Goal: Find contact information: Find contact information

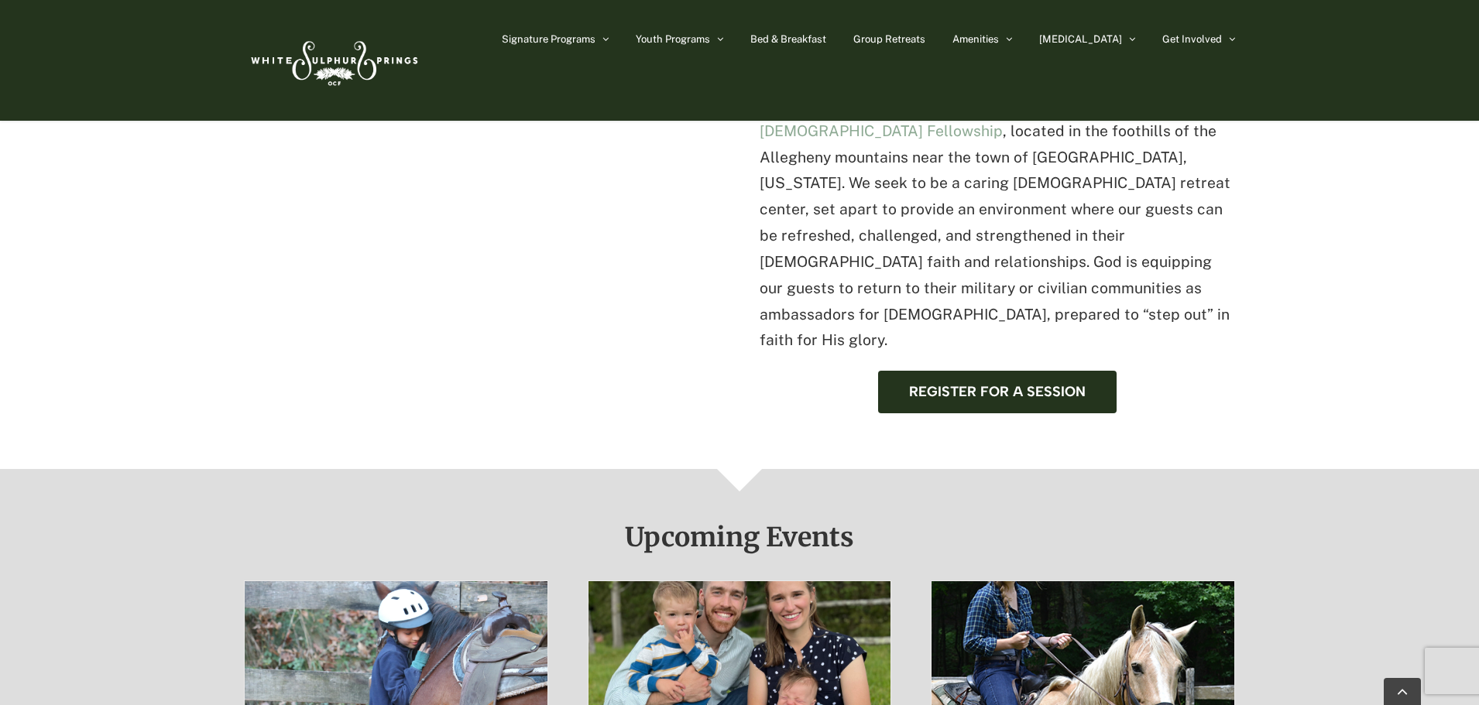
scroll to position [775, 0]
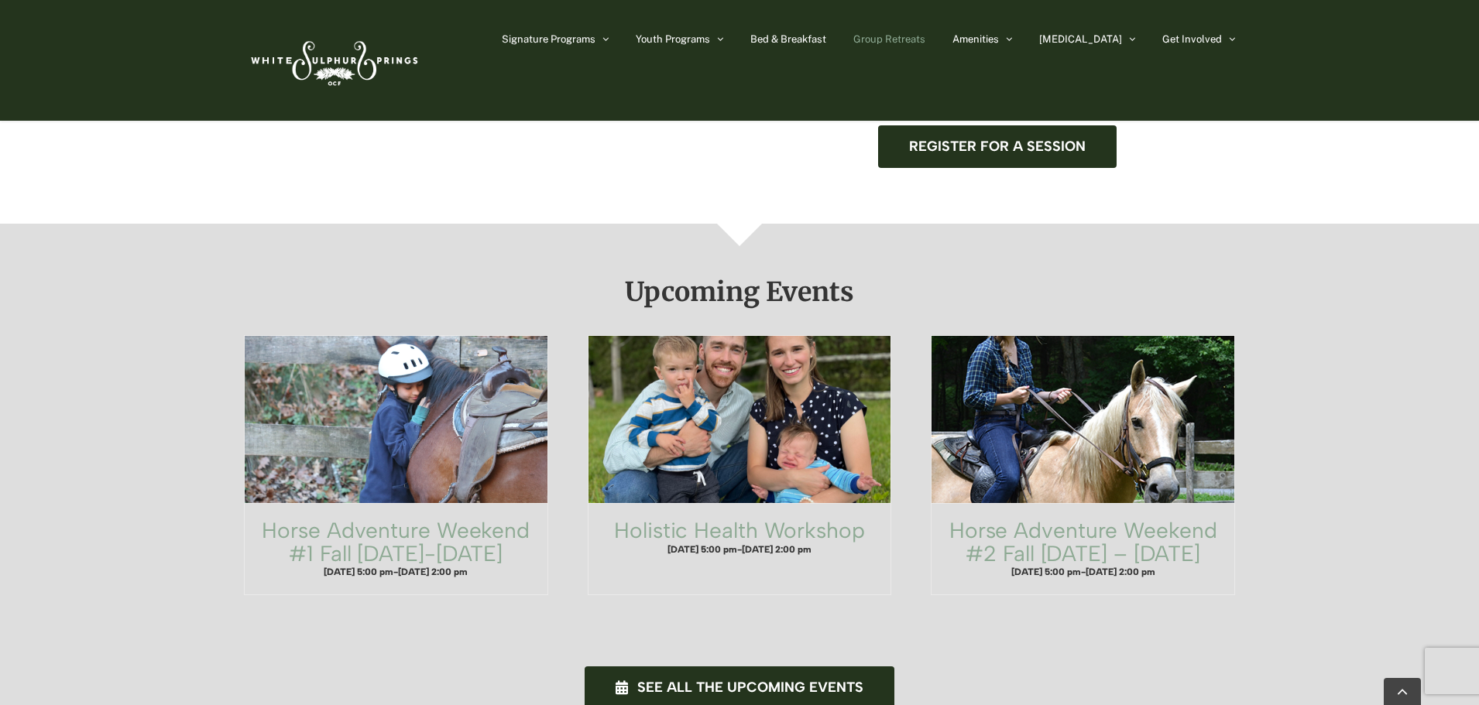
click at [925, 37] on span "Group Retreats" at bounding box center [889, 39] width 72 height 10
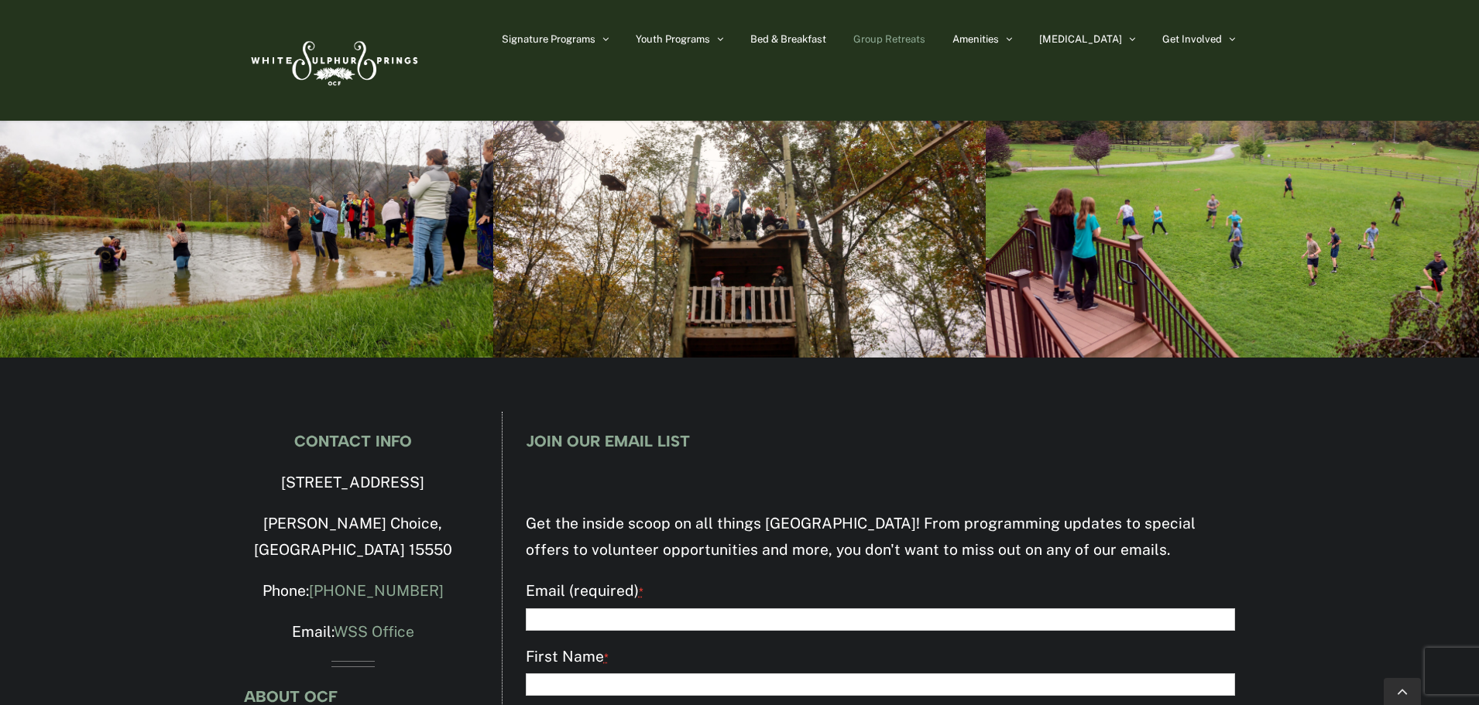
scroll to position [5497, 0]
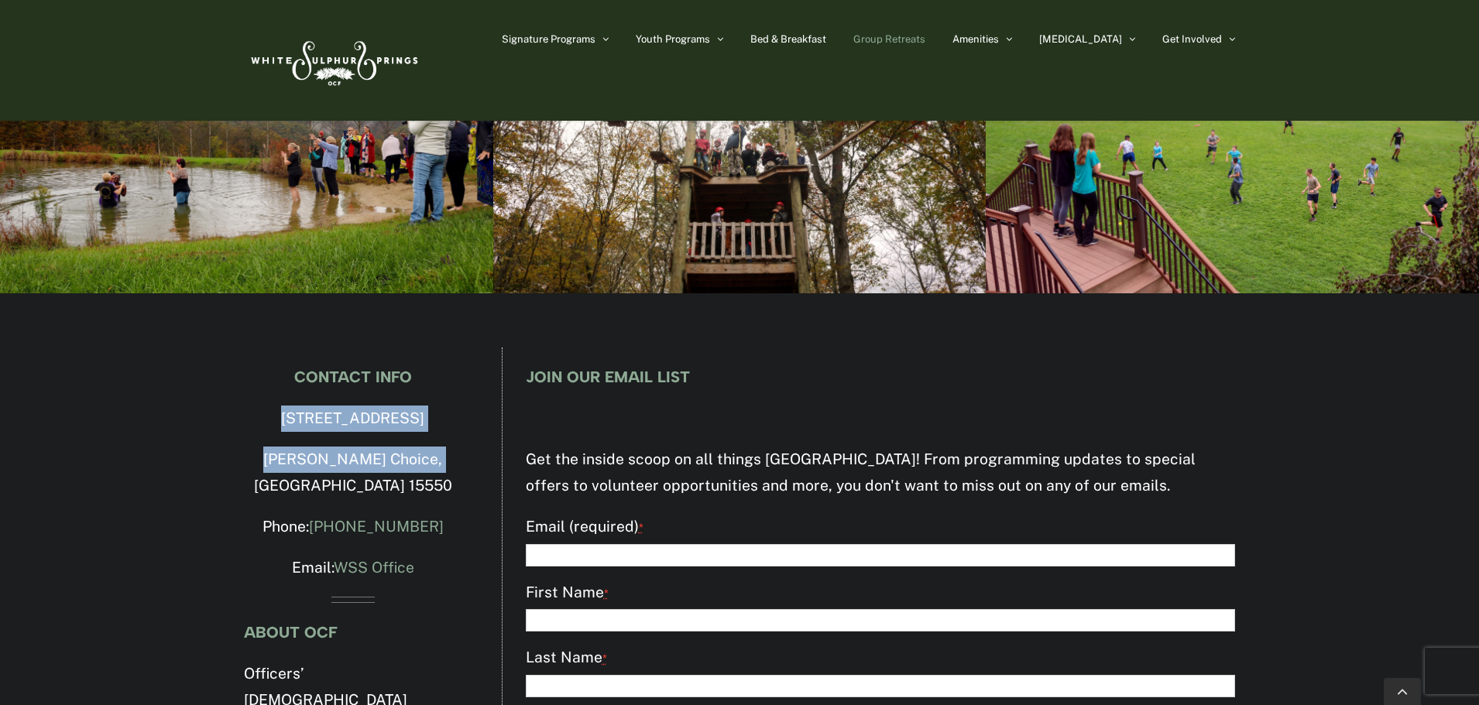
drag, startPoint x: 229, startPoint y: 304, endPoint x: 453, endPoint y: 345, distance: 227.5
click at [453, 348] on div "CONTACT INFO [STREET_ADDRESS][PERSON_NAME] Phone: [PHONE_NUMBER] Email: WSS Off…" at bounding box center [353, 682] width 258 height 669
copy div "[STREET_ADDRESS][PERSON_NAME]"
